Goal: Information Seeking & Learning: Compare options

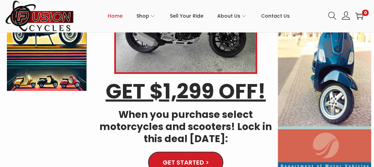
scroll to position [81, 0]
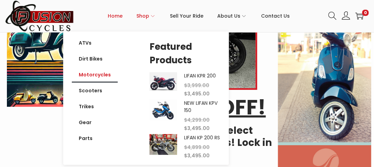
click at [102, 77] on link "Motorcycles" at bounding box center [95, 75] width 46 height 16
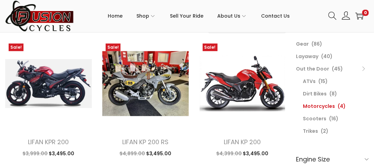
scroll to position [102, 0]
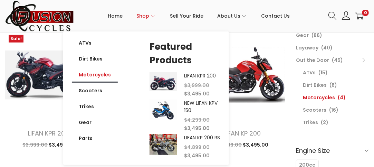
click at [152, 14] on span "Primary navigation" at bounding box center [152, 16] width 7 height 4
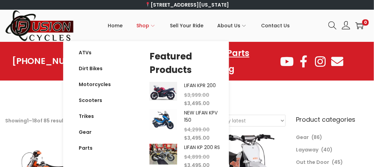
click at [155, 25] on icon "Primary navigation" at bounding box center [153, 26] width 4 height 4
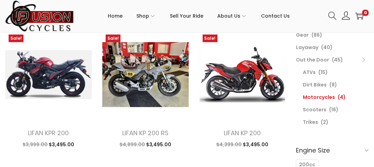
scroll to position [102, 0]
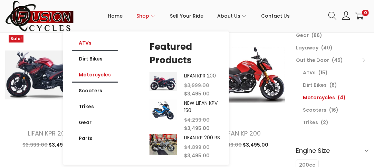
click at [92, 41] on link "ATVs" at bounding box center [95, 43] width 46 height 16
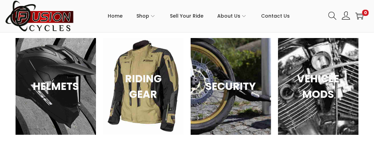
scroll to position [903, 0]
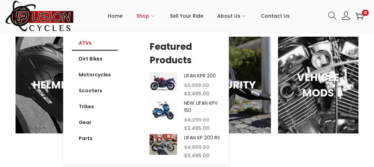
click at [153, 15] on icon "Primary navigation" at bounding box center [153, 16] width 4 height 4
click at [93, 62] on link "Dirt Bikes" at bounding box center [95, 59] width 46 height 16
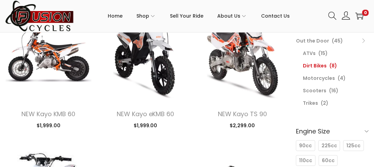
scroll to position [124, 0]
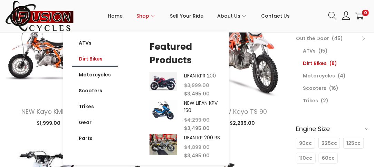
click at [149, 15] on span "Shop" at bounding box center [142, 15] width 13 height 17
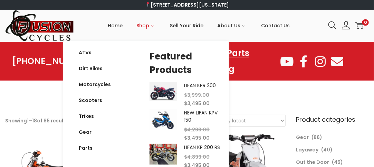
click at [155, 26] on icon "Primary navigation" at bounding box center [153, 26] width 4 height 4
click at [87, 115] on link "Trikes" at bounding box center [95, 116] width 46 height 16
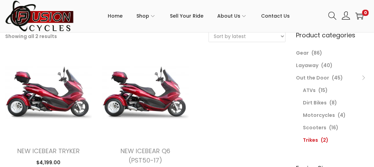
scroll to position [20, 0]
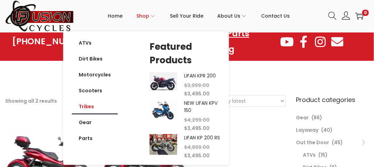
click at [154, 16] on icon "Primary navigation" at bounding box center [152, 16] width 3 height 2
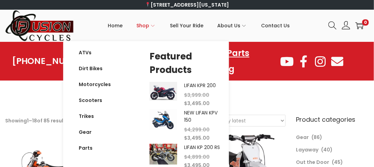
drag, startPoint x: 160, startPoint y: 21, endPoint x: 146, endPoint y: 29, distance: 15.9
click at [153, 27] on li "Shop ATVs Dirt Bikes Motorcycles Scooters Trikes Gear Parts ATVs Dirt Bikes Mot…" at bounding box center [146, 25] width 33 height 31
click at [149, 26] on span "Shop" at bounding box center [142, 25] width 13 height 17
click at [152, 25] on span "Primary navigation" at bounding box center [152, 26] width 7 height 4
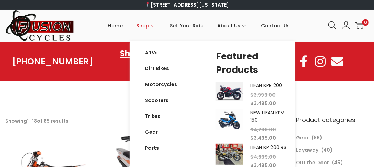
click at [138, 24] on li "Shop ATVs Dirt Bikes Motorcycles Scooters Trikes Gear Parts ATVs Dirt Bikes Mot…" at bounding box center [146, 25] width 33 height 31
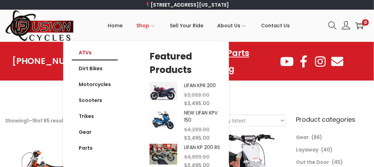
click at [93, 52] on link "ATVs" at bounding box center [95, 53] width 46 height 16
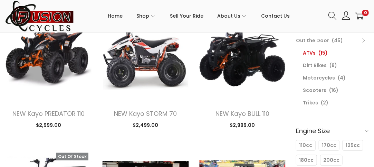
scroll to position [131, 0]
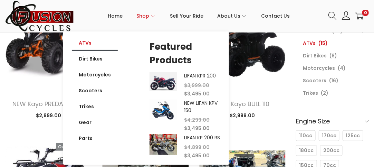
click at [148, 17] on span "Shop" at bounding box center [142, 15] width 13 height 17
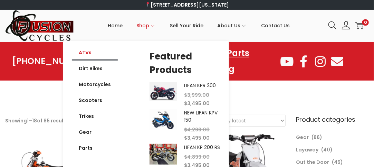
click at [88, 52] on link "ATVs" at bounding box center [95, 53] width 46 height 16
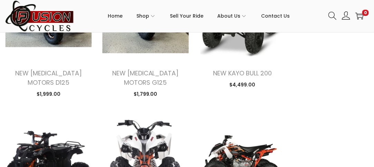
scroll to position [462, 0]
